Goal: Task Accomplishment & Management: Manage account settings

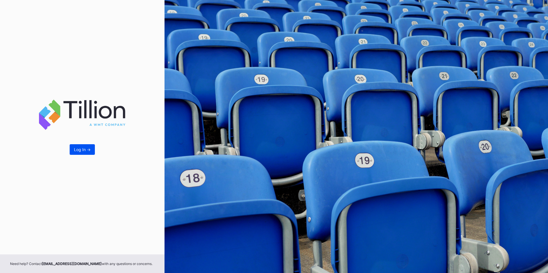
click at [86, 150] on div "Log In ->" at bounding box center [82, 149] width 17 height 5
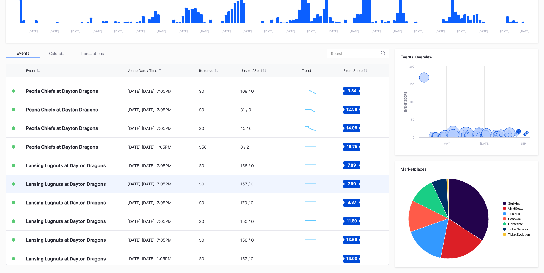
scroll to position [1060, 0]
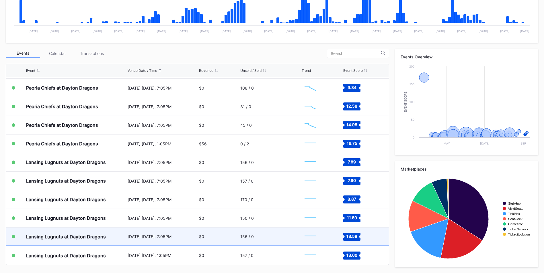
click at [73, 235] on div "Lansing Lugnuts at Dayton Dragons" at bounding box center [66, 237] width 80 height 6
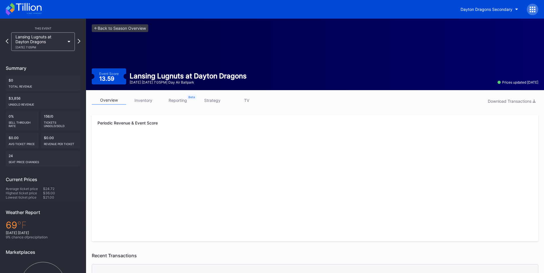
click at [65, 42] on div "Lansing Lugnuts at Dayton Dragons [DATE] 7:05PM" at bounding box center [43, 41] width 64 height 19
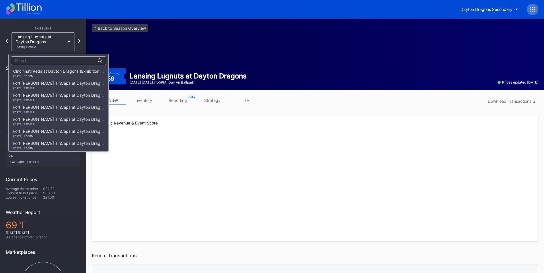
scroll to position [724, 0]
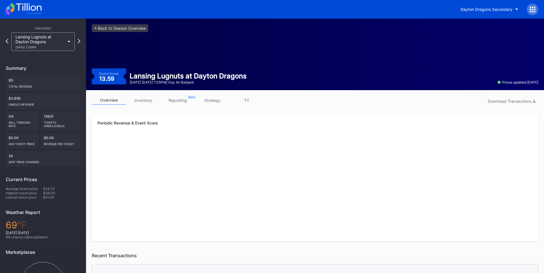
click at [141, 101] on link "inventory" at bounding box center [143, 100] width 34 height 9
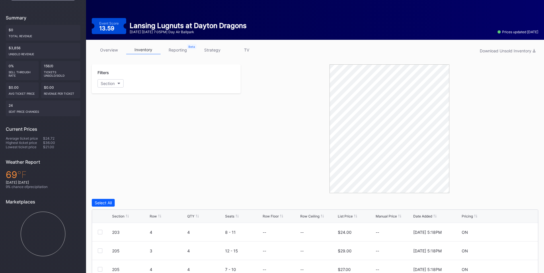
scroll to position [151, 0]
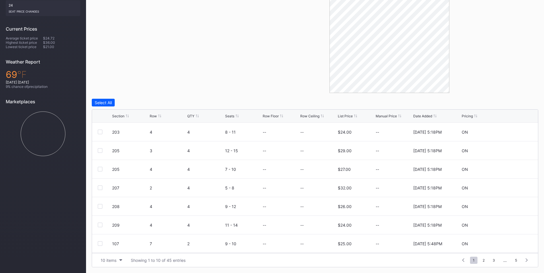
click at [191, 119] on div "Section Row QTY Seats Row Floor Row Ceiling List Price Manual Price Date Added …" at bounding box center [315, 116] width 446 height 13
click at [190, 117] on div "QTY" at bounding box center [190, 116] width 7 height 4
click at [515, 258] on span "5" at bounding box center [516, 260] width 8 height 7
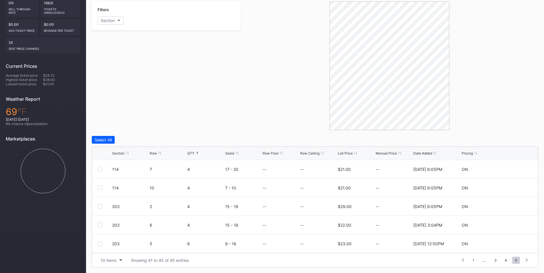
scroll to position [113, 0]
click at [100, 246] on div at bounding box center [100, 244] width 5 height 5
click at [521, 140] on div "Delete 1 Row" at bounding box center [523, 140] width 23 height 5
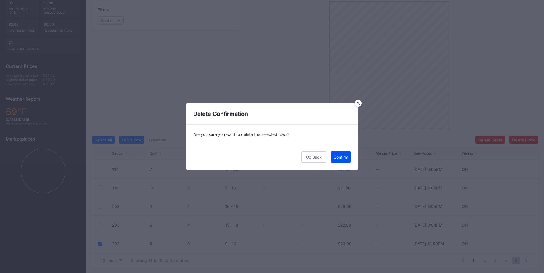
click at [343, 155] on div "Confirm" at bounding box center [340, 157] width 15 height 5
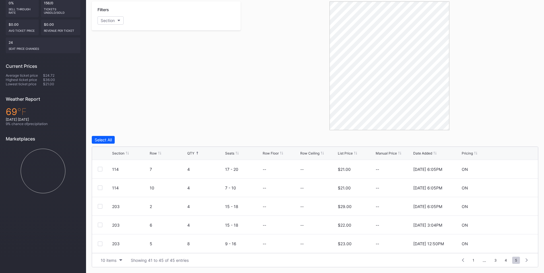
scroll to position [95, 0]
